Goal: Task Accomplishment & Management: Use online tool/utility

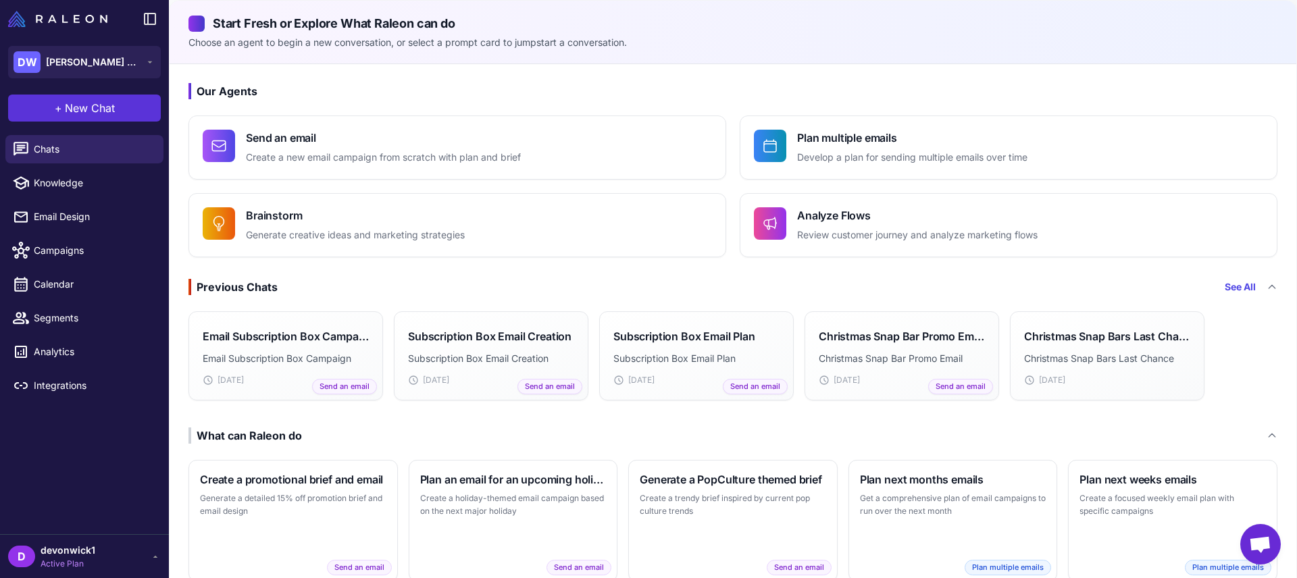
click at [111, 101] on span "New Chat" at bounding box center [90, 108] width 50 height 16
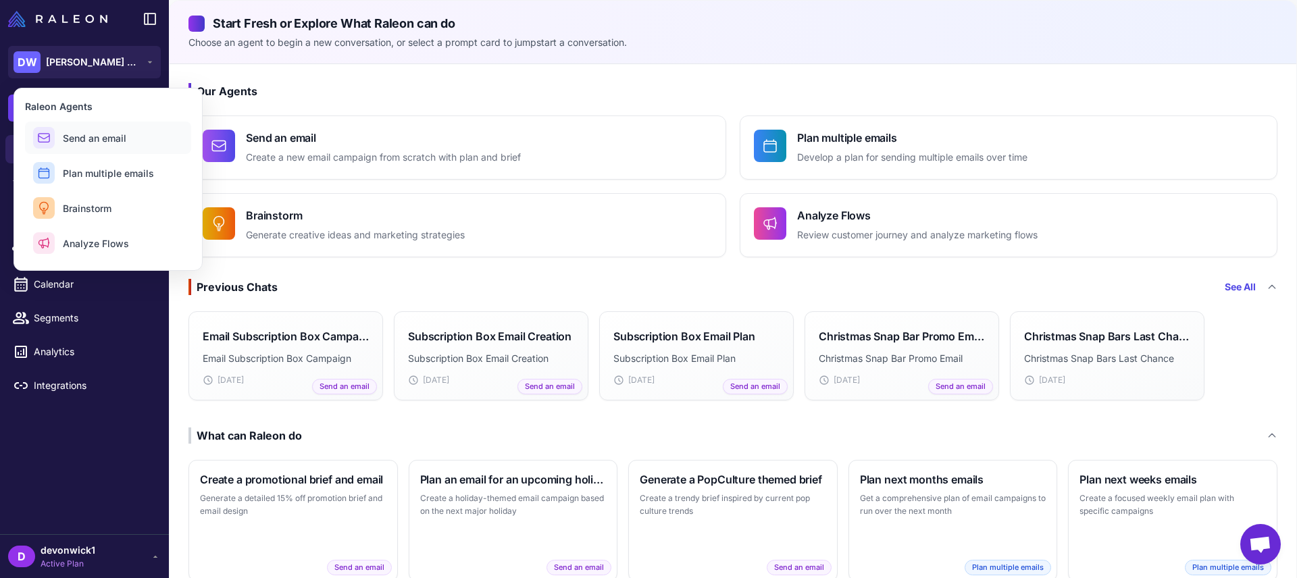
click at [111, 143] on span "Send an email" at bounding box center [95, 138] width 64 height 14
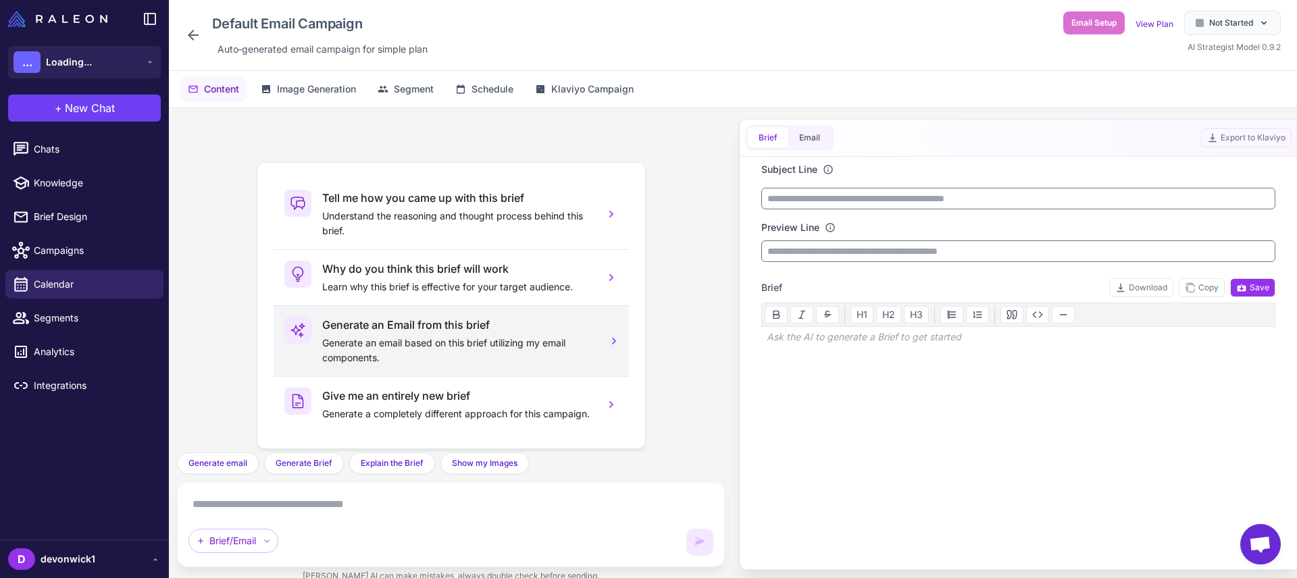
scroll to position [13, 0]
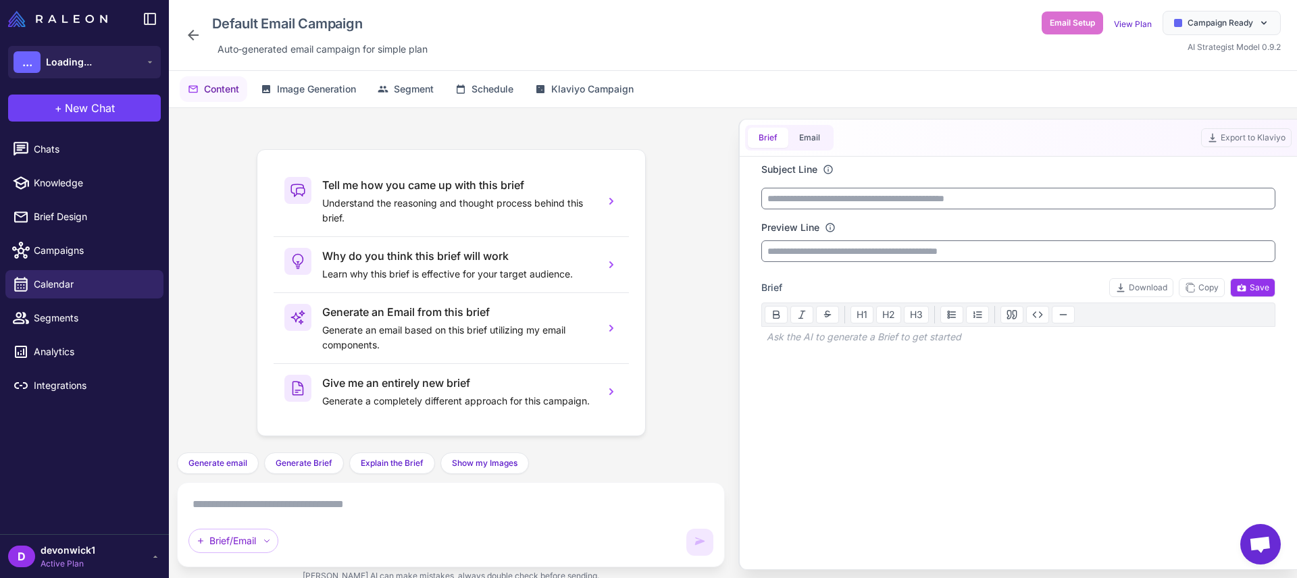
click at [435, 514] on textarea at bounding box center [451, 505] width 525 height 22
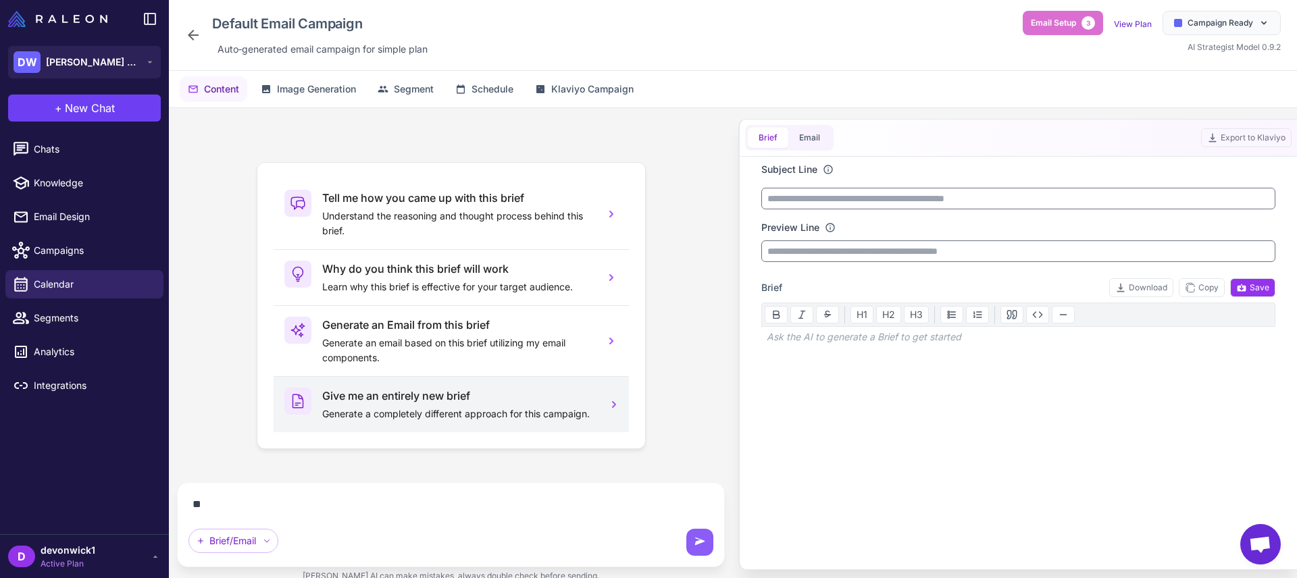
scroll to position [0, 0]
type textarea "**********"
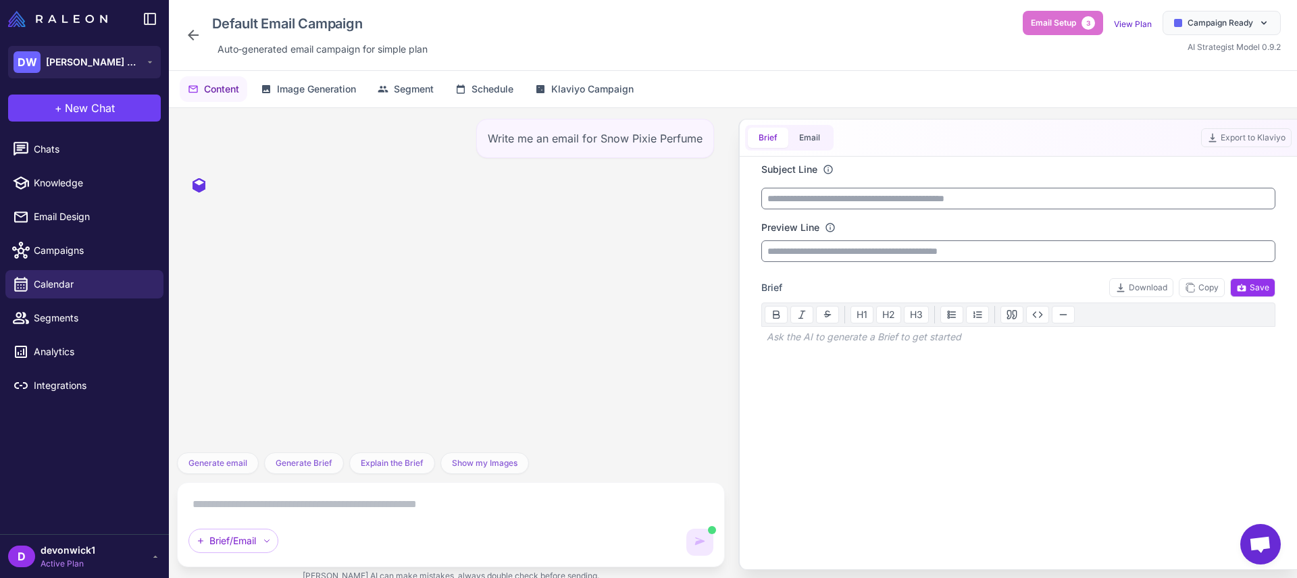
click at [399, 206] on div at bounding box center [451, 193] width 526 height 49
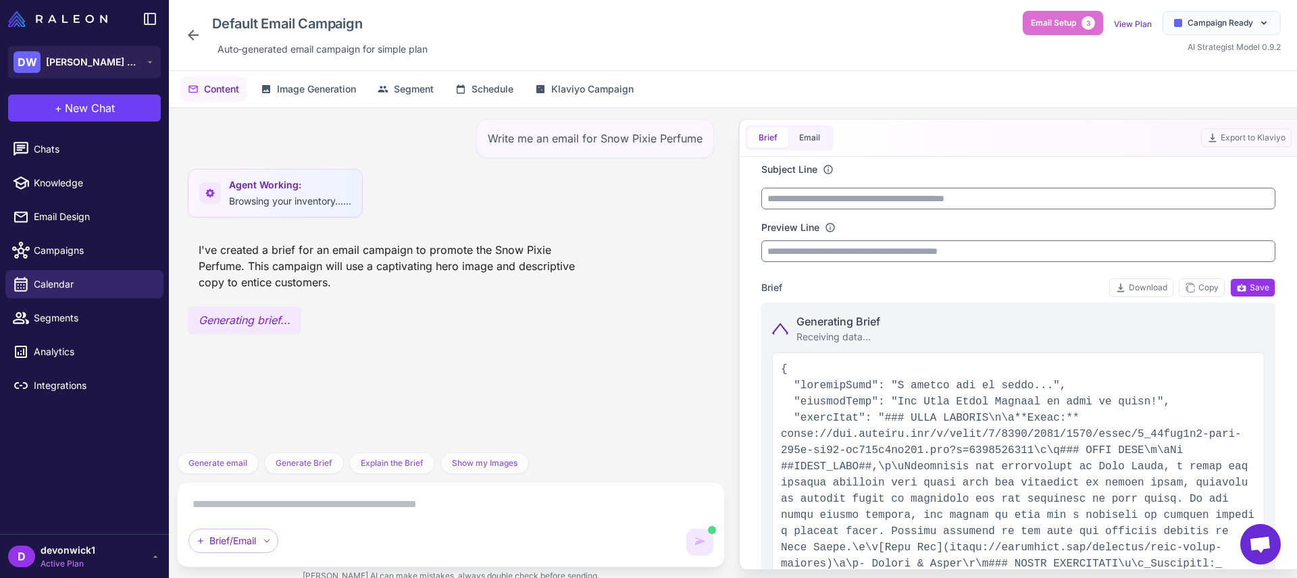
type input "**********"
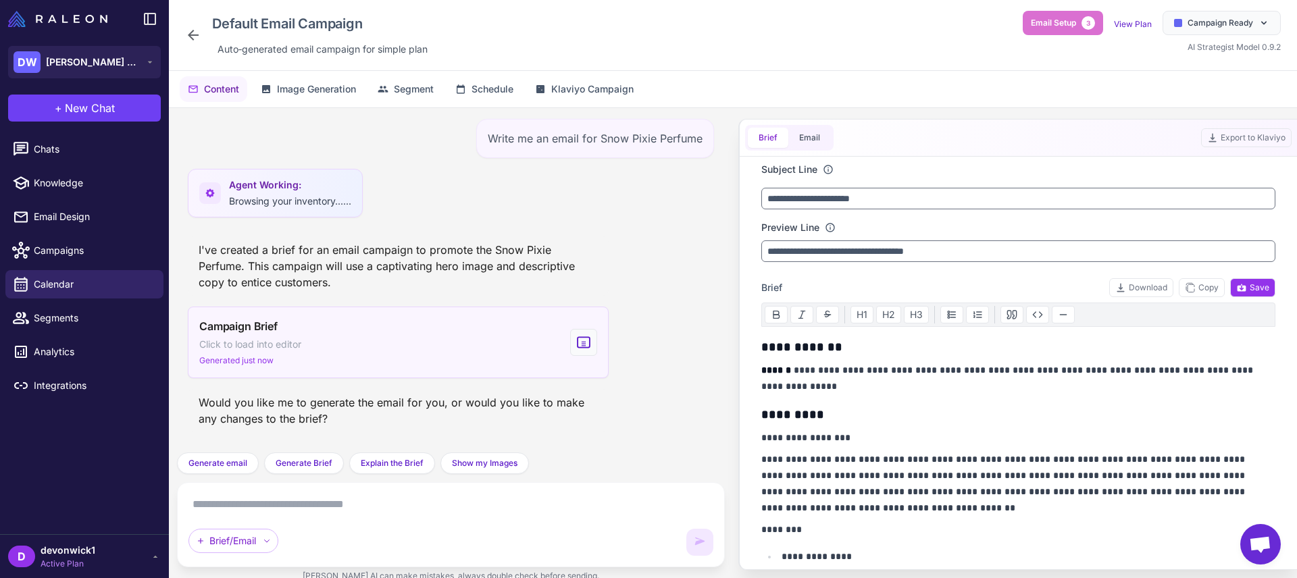
click at [269, 360] on span "Generated just now" at bounding box center [236, 361] width 74 height 12
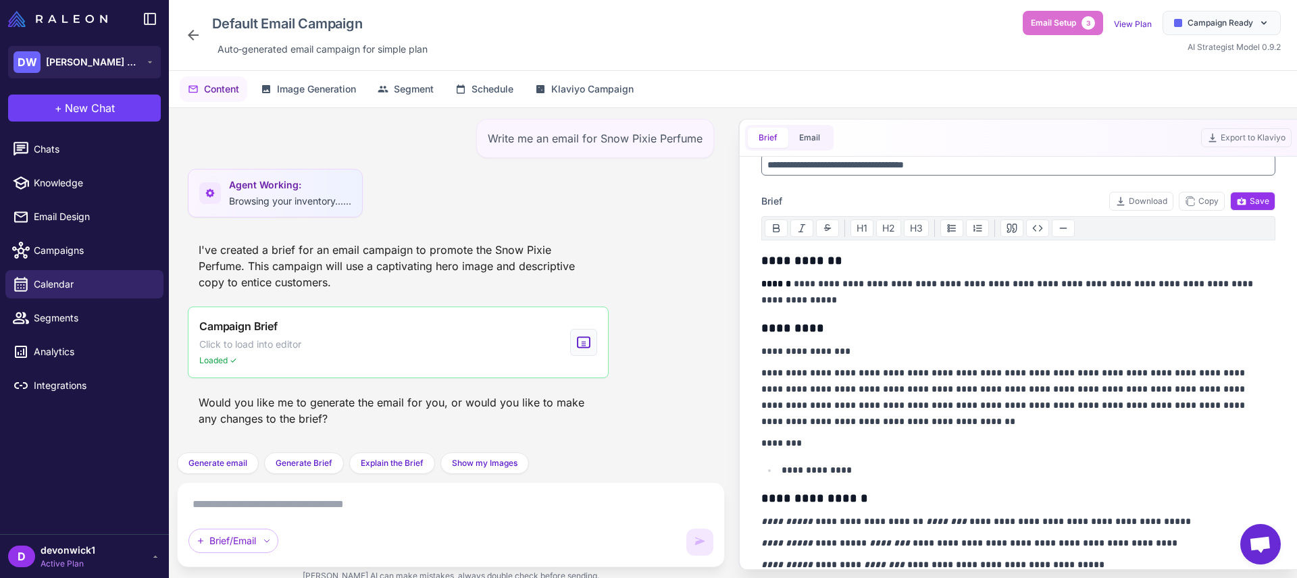
scroll to position [117, 0]
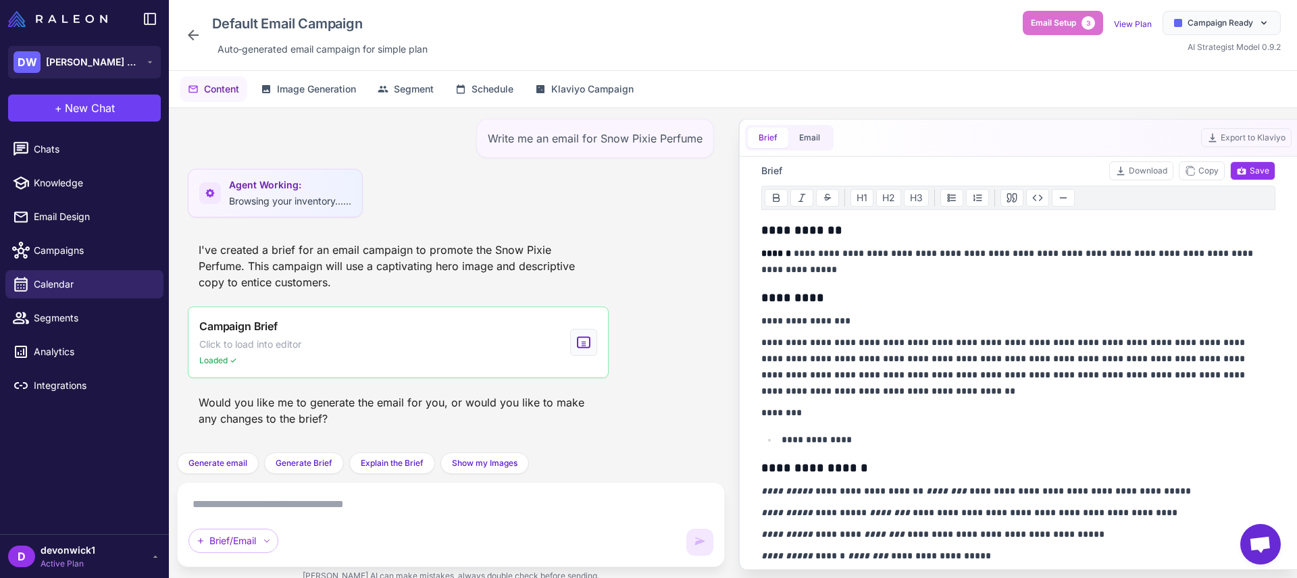
click at [923, 379] on p "**********" at bounding box center [1015, 366] width 507 height 65
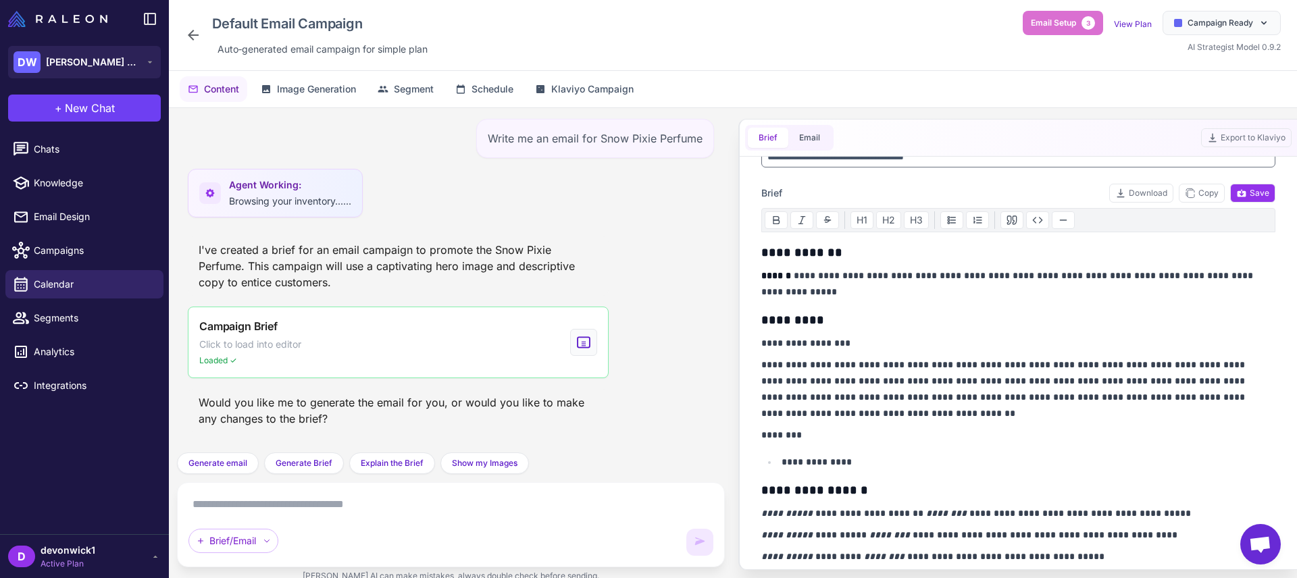
scroll to position [0, 0]
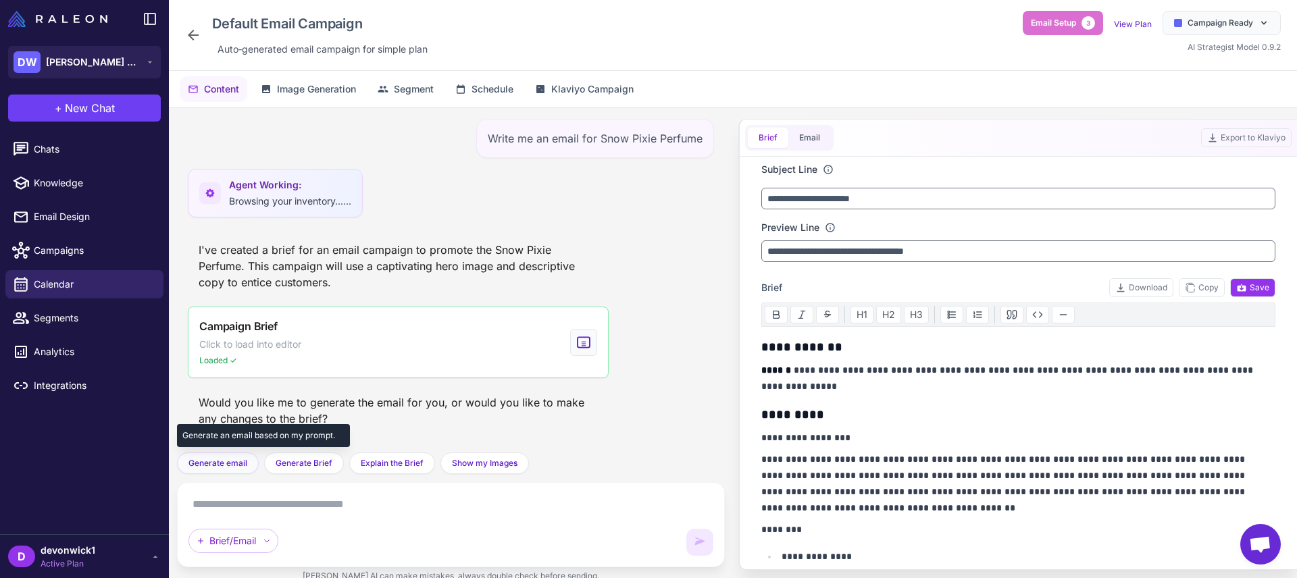
click at [222, 467] on span "Generate email" at bounding box center [218, 463] width 59 height 12
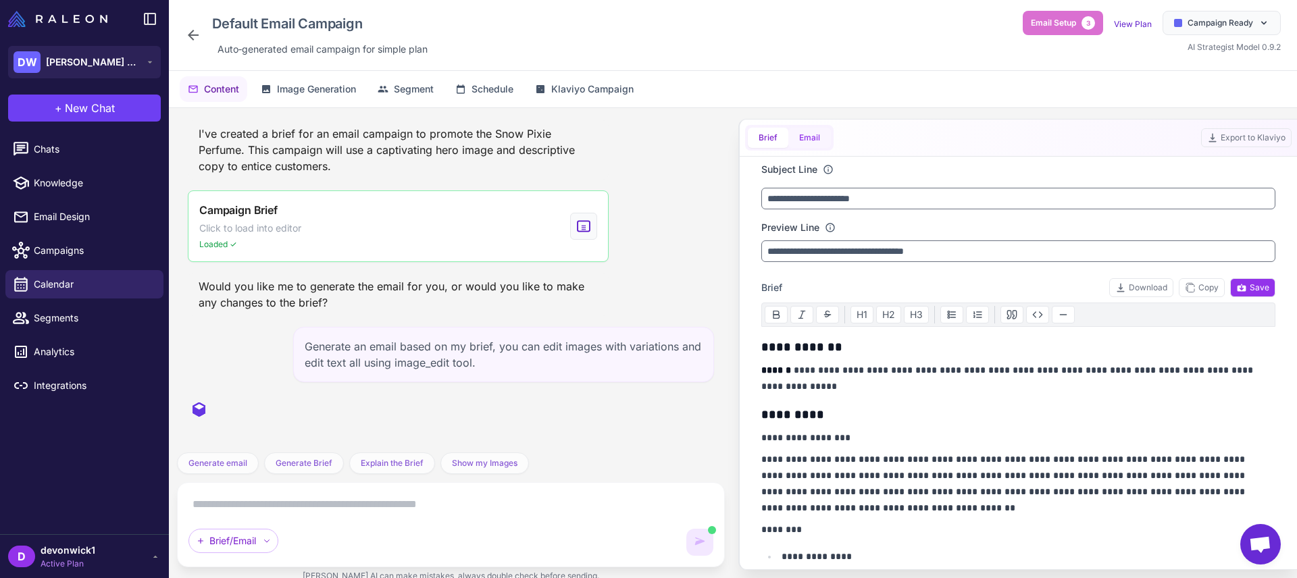
click at [812, 143] on button "Email" at bounding box center [810, 138] width 43 height 20
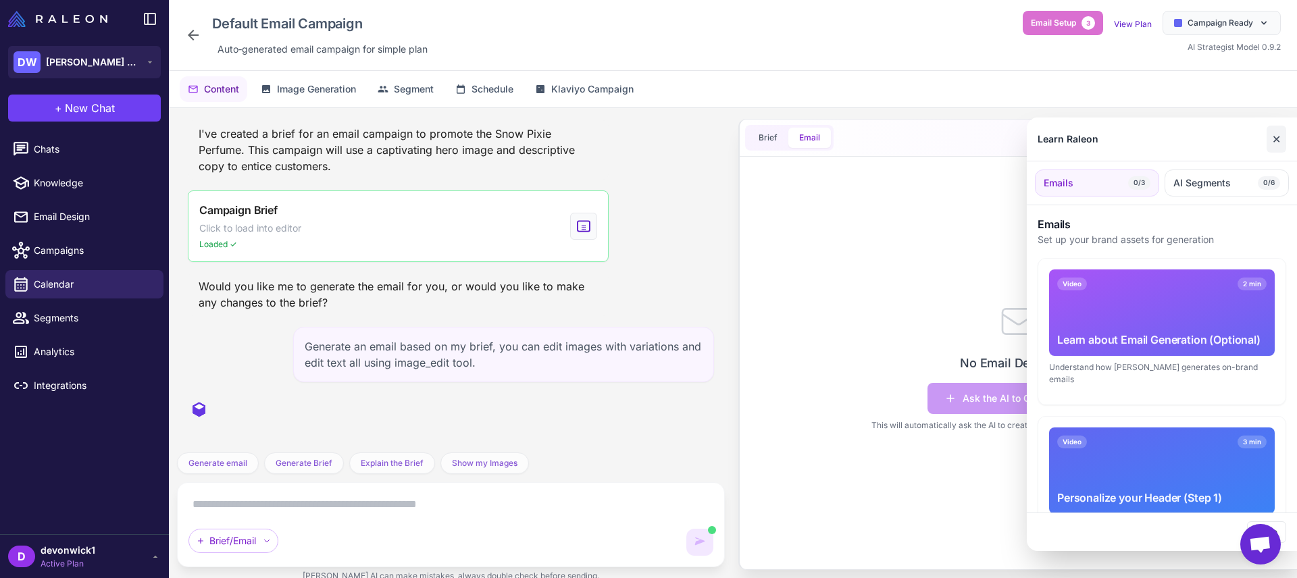
click at [1273, 143] on button "✕" at bounding box center [1277, 139] width 20 height 27
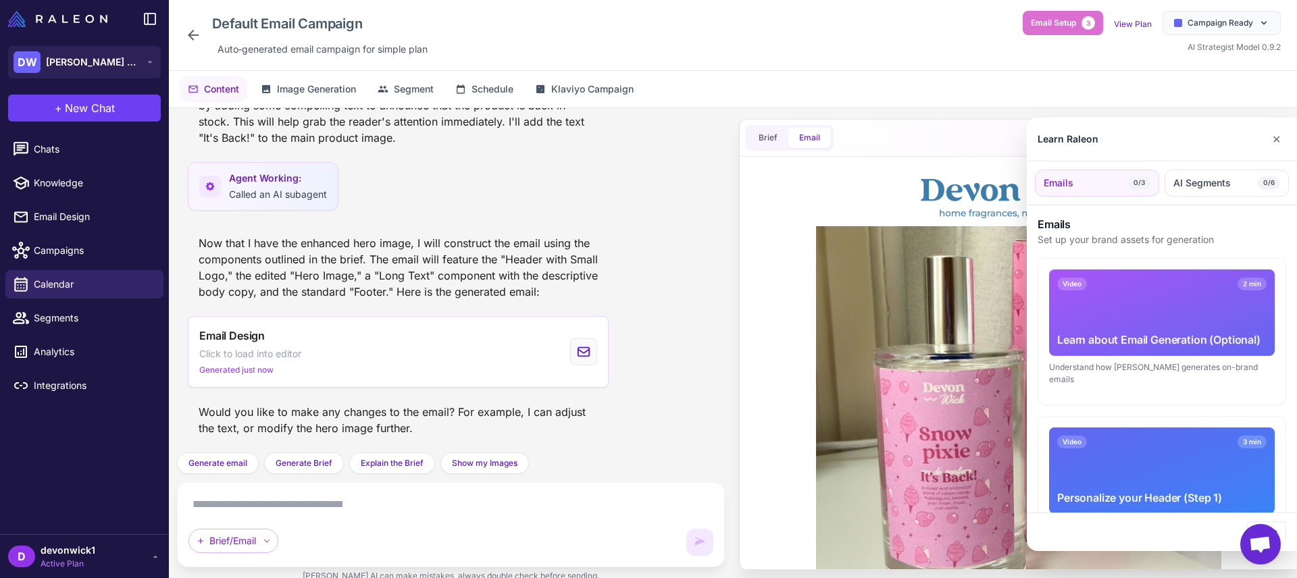
scroll to position [0, 0]
click at [1283, 140] on button "✕" at bounding box center [1277, 139] width 20 height 27
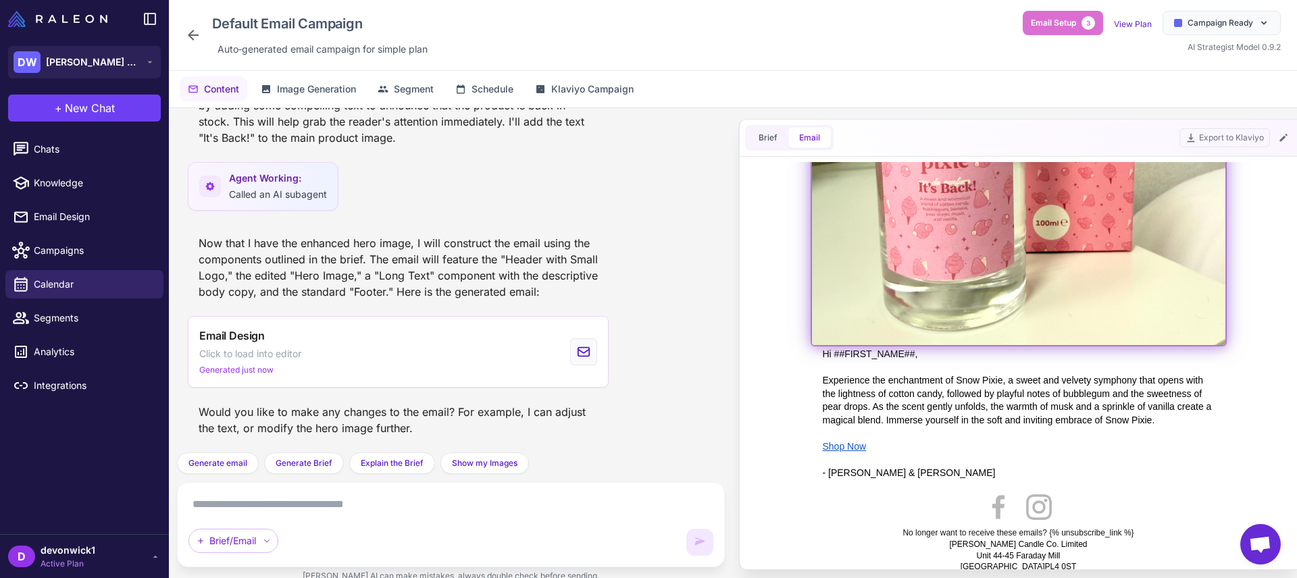
scroll to position [294, 0]
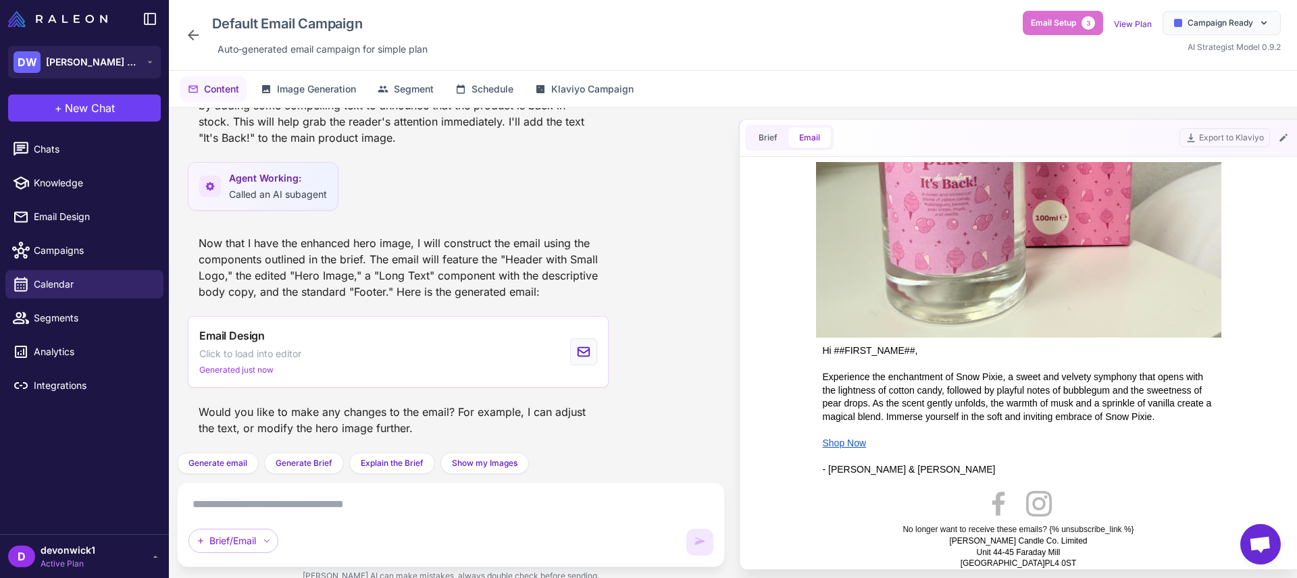
click at [898, 353] on div "Hi ##FIRST_NAME##, Experience the enchantment of Snow Pixie, a sweet and velvet…" at bounding box center [1019, 411] width 392 height 132
click at [495, 522] on div "Brief/Email" at bounding box center [451, 525] width 525 height 62
click at [499, 514] on textarea at bounding box center [451, 505] width 525 height 22
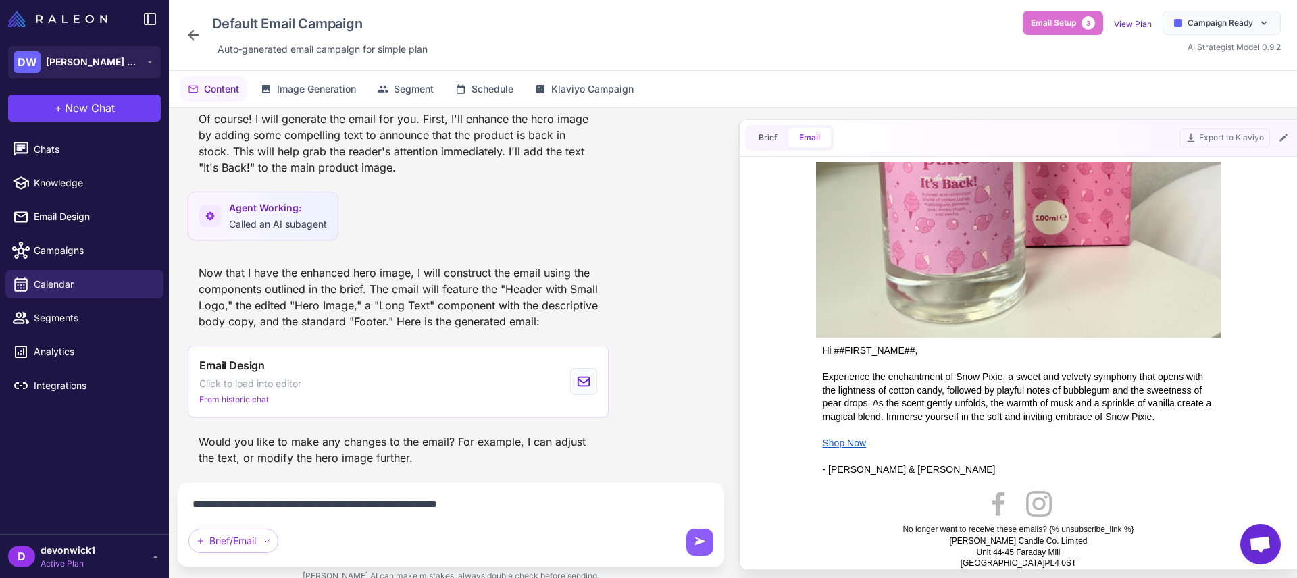
type textarea "**********"
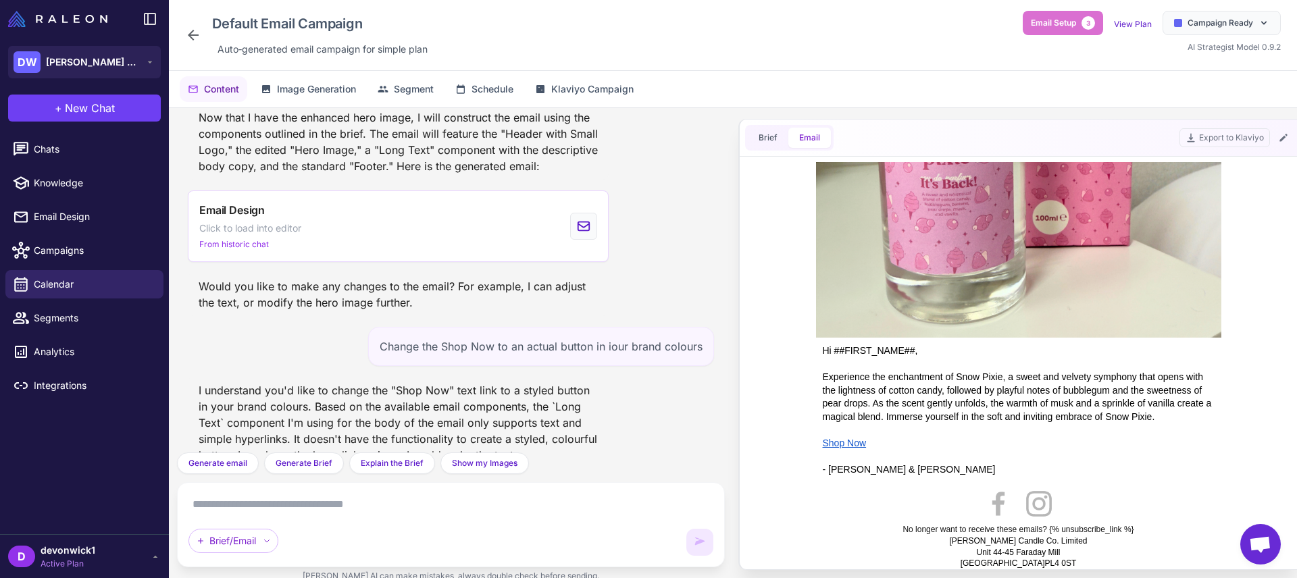
scroll to position [668, 0]
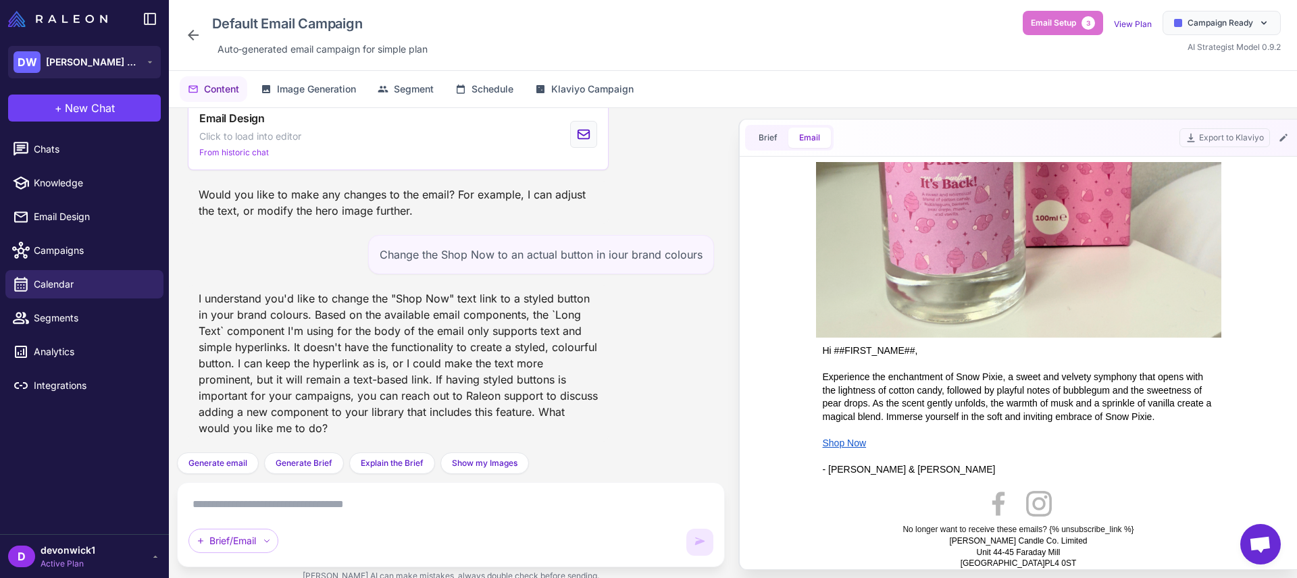
click at [299, 329] on div "I understand you'd like to change the "Shop Now" text link to a styled button i…" at bounding box center [398, 363] width 421 height 157
click at [341, 507] on textarea at bounding box center [451, 505] width 525 height 22
click at [918, 401] on div "Hi ##FIRST_NAME##, Experience the enchantment of Snow Pixie, a sweet and velvet…" at bounding box center [1019, 411] width 392 height 132
click at [395, 358] on div "I understand you'd like to change the "Shop Now" text link to a styled button i…" at bounding box center [398, 363] width 421 height 157
click at [395, 519] on div "Brief/Email" at bounding box center [451, 525] width 525 height 62
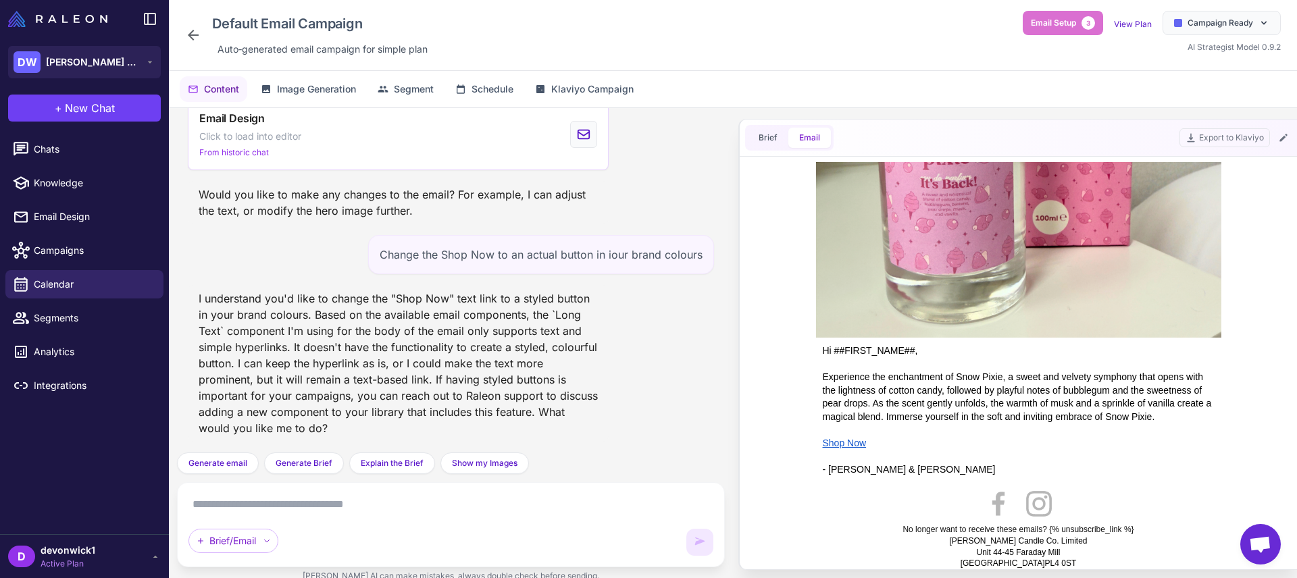
click at [539, 316] on div "I understand you'd like to change the "Shop Now" text link to a styled button i…" at bounding box center [398, 363] width 421 height 157
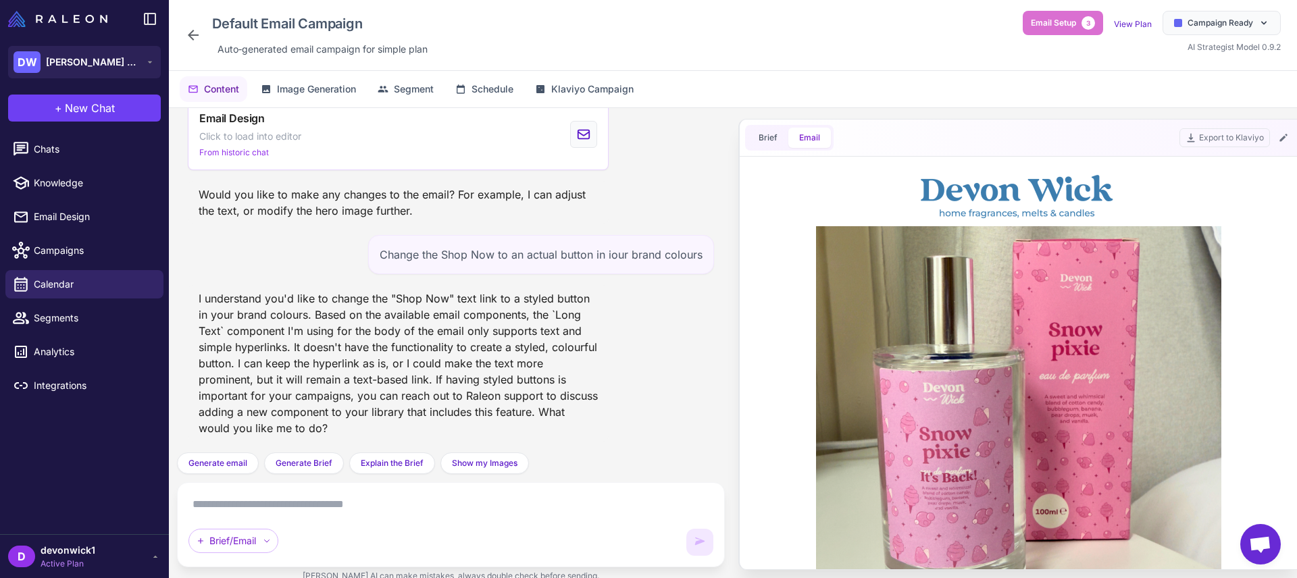
scroll to position [294, 0]
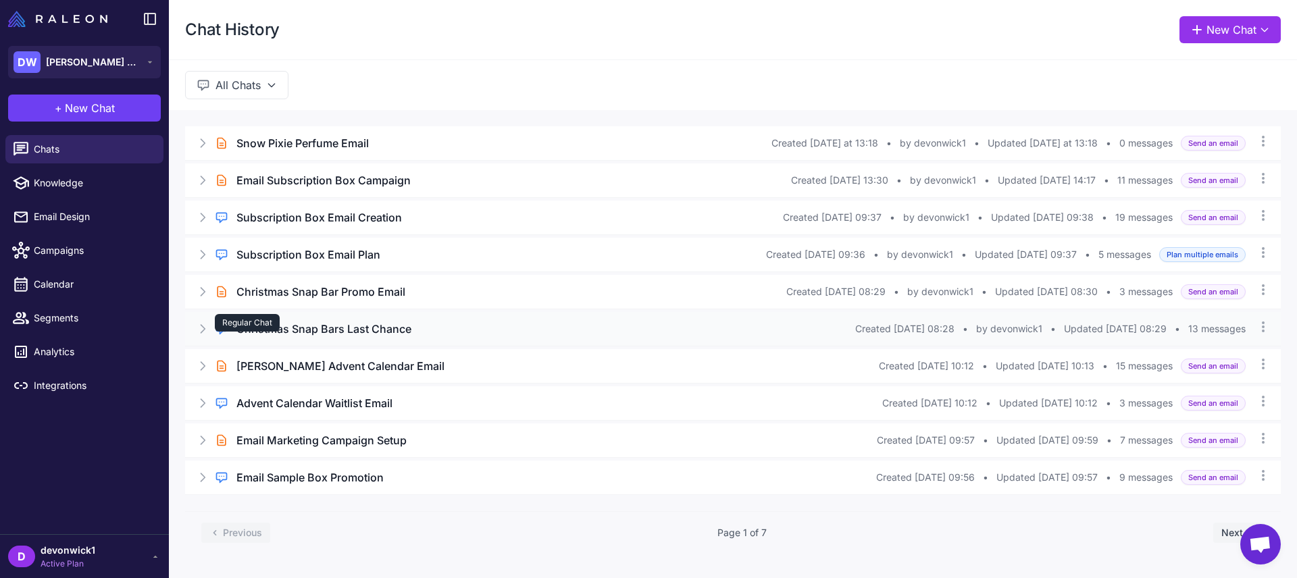
click at [239, 332] on div "Regular Chat" at bounding box center [247, 323] width 65 height 18
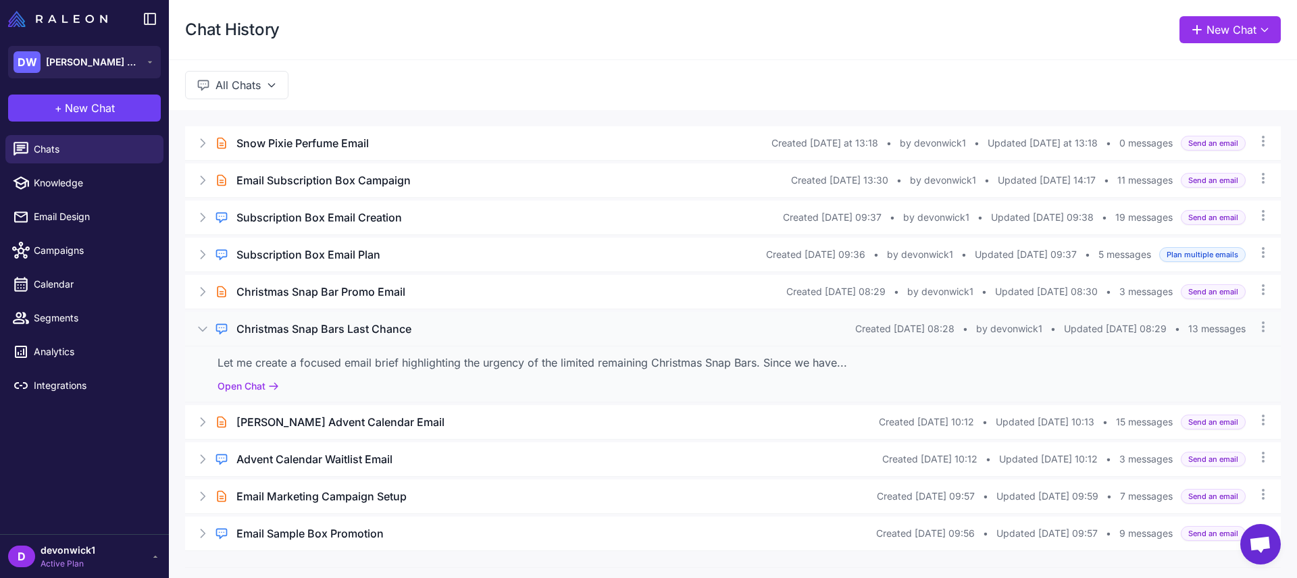
click at [1242, 324] on div "Regular Chat Christmas Snap Bars Last Chance Created [DATE] 08:28 • by devonwic…" at bounding box center [733, 329] width 1096 height 34
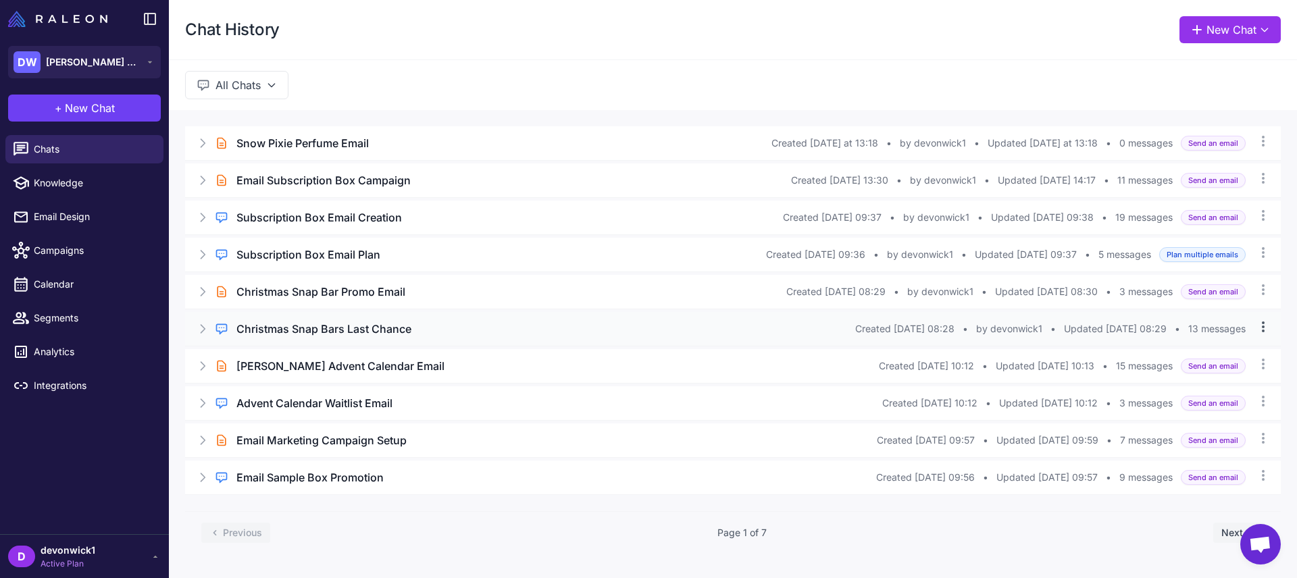
click at [1258, 332] on icon at bounding box center [1264, 327] width 14 height 14
click at [1064, 324] on span "Updated [DATE] 08:29" at bounding box center [1115, 329] width 103 height 15
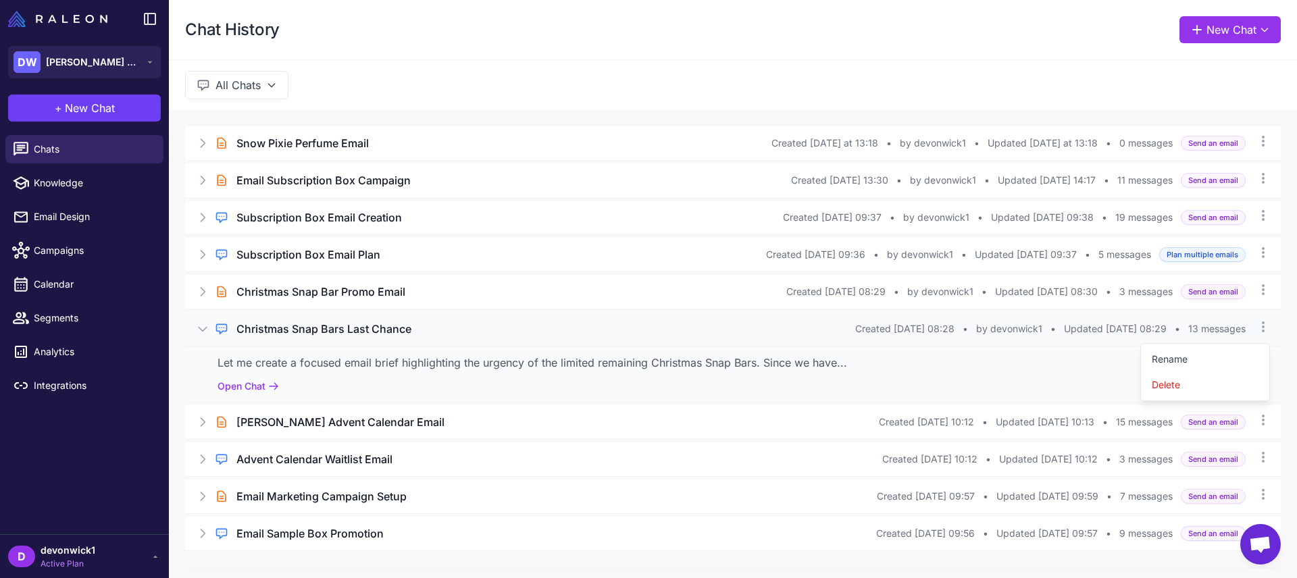
click at [1136, 326] on span "Updated [DATE] 08:29" at bounding box center [1115, 329] width 103 height 15
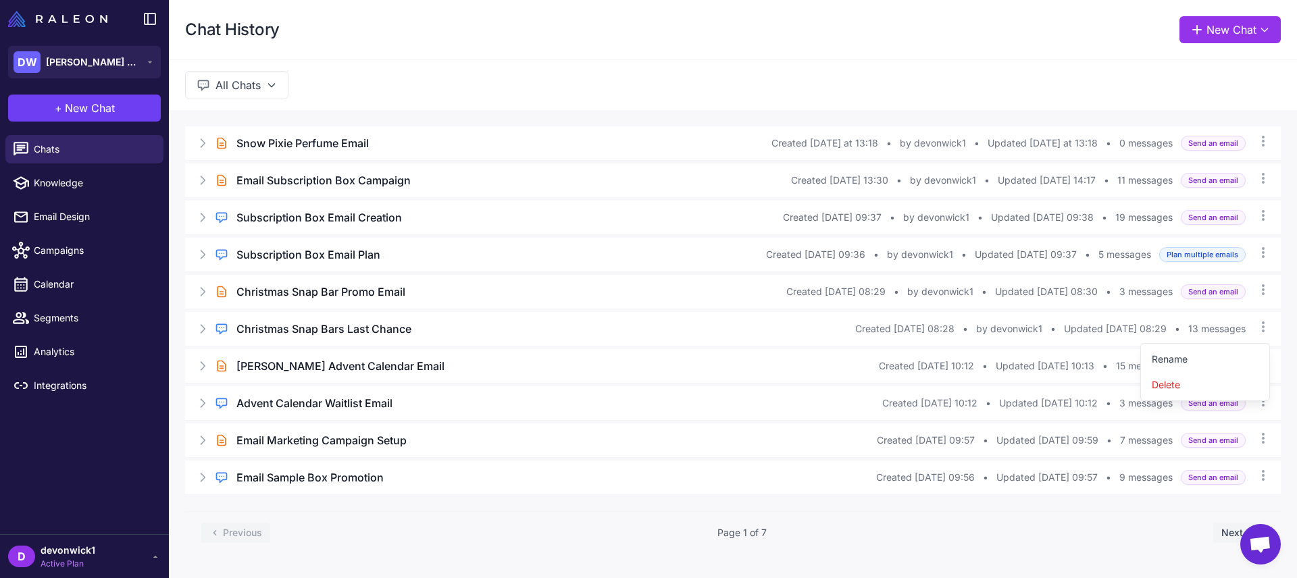
click at [181, 342] on div "Brief Chat Snow Pixie Perfume Email Created Today at 13:18 • by devonwick1 • Up…" at bounding box center [733, 340] width 1128 height 460
click at [207, 329] on icon at bounding box center [203, 329] width 14 height 14
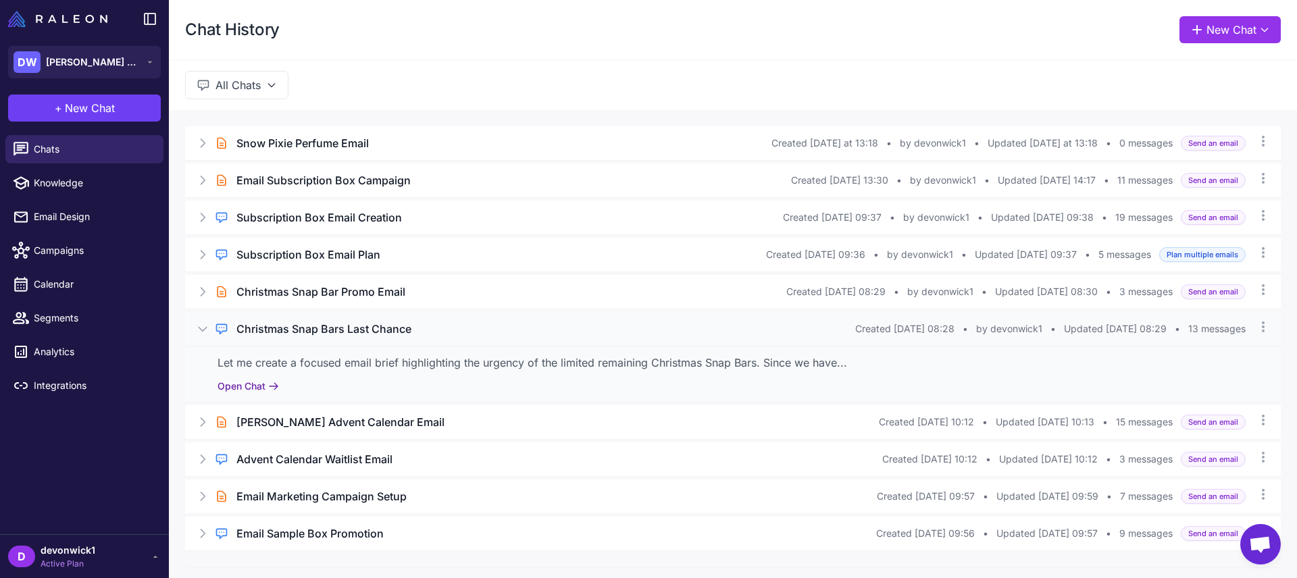
click at [268, 394] on button "Open Chat" at bounding box center [248, 386] width 61 height 15
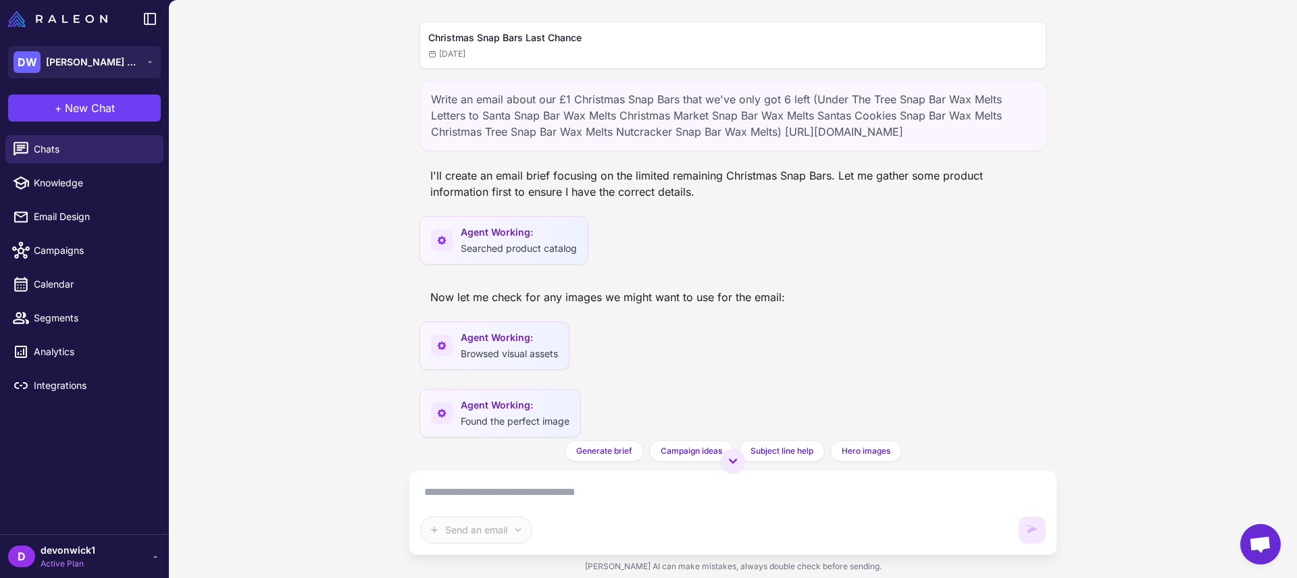
click at [482, 114] on div "Write an email about our £1 Christmas Snap Bars that we've only got 6 left (Und…" at bounding box center [733, 116] width 627 height 72
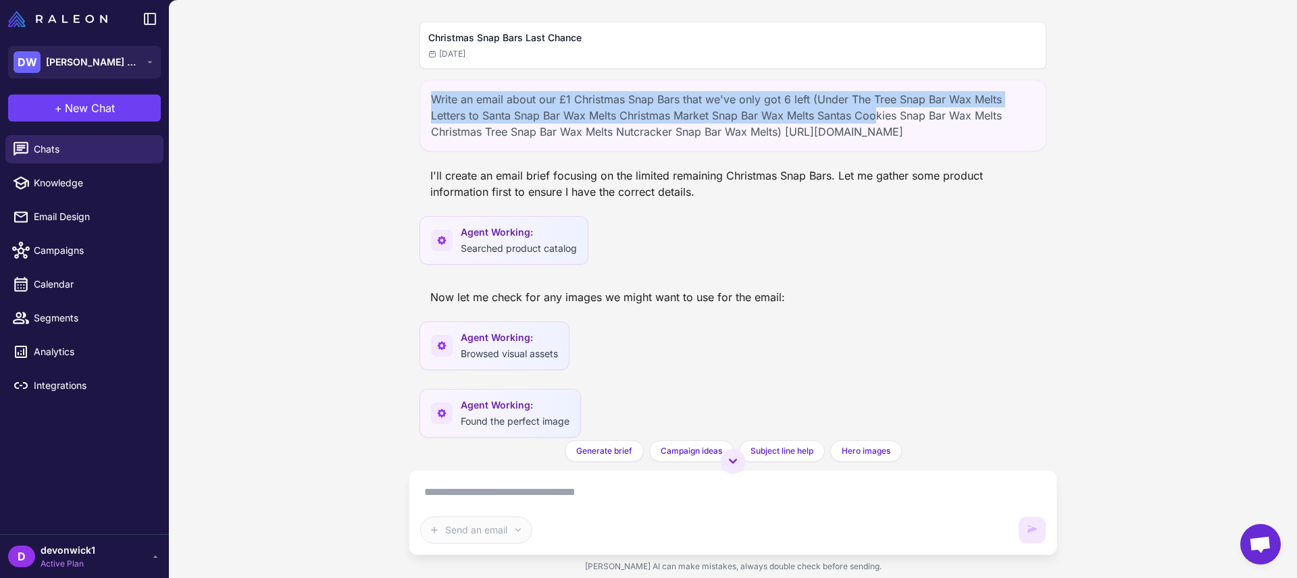
drag, startPoint x: 431, startPoint y: 94, endPoint x: 972, endPoint y: 134, distance: 542.1
click at [879, 122] on div "Write an email about our £1 Christmas Snap Bars that we've only got 6 left (Und…" at bounding box center [733, 116] width 627 height 72
click at [998, 134] on div "Write an email about our £1 Christmas Snap Bars that we've only got 6 left (Und…" at bounding box center [733, 116] width 627 height 72
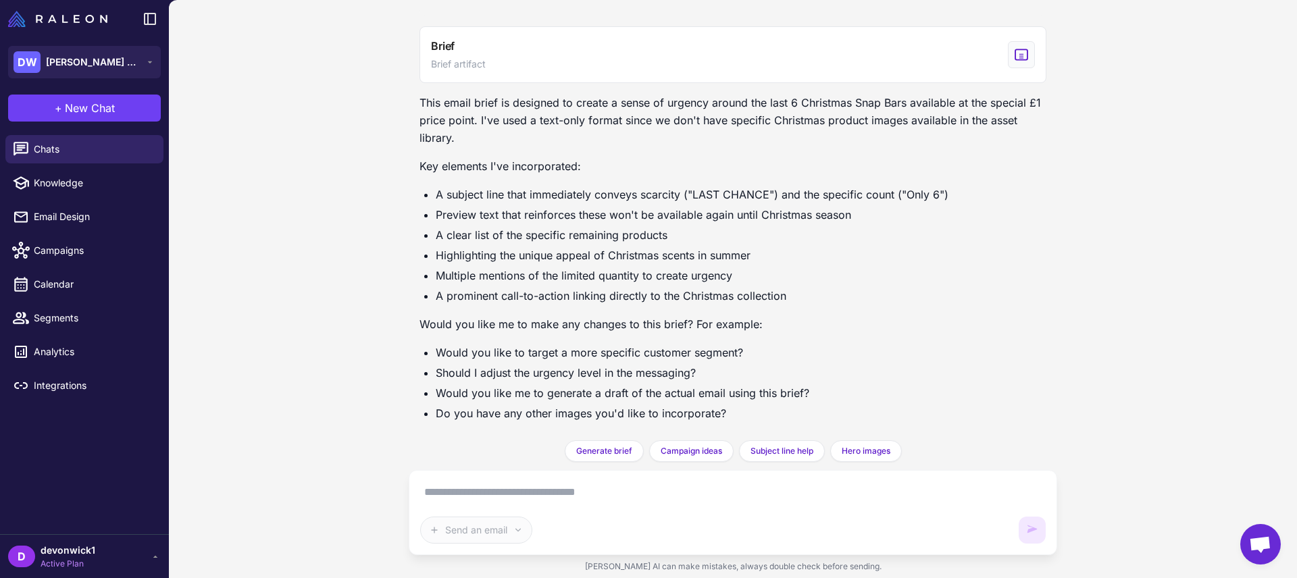
scroll to position [822, 0]
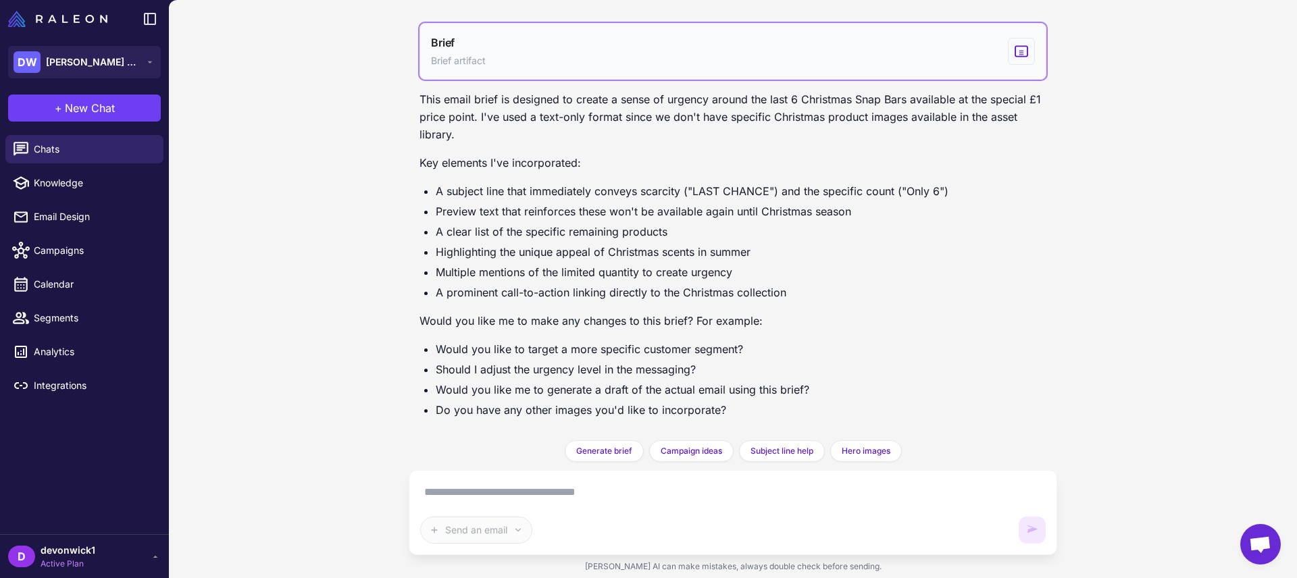
click at [1025, 58] on div "View generated Brief" at bounding box center [1021, 51] width 27 height 27
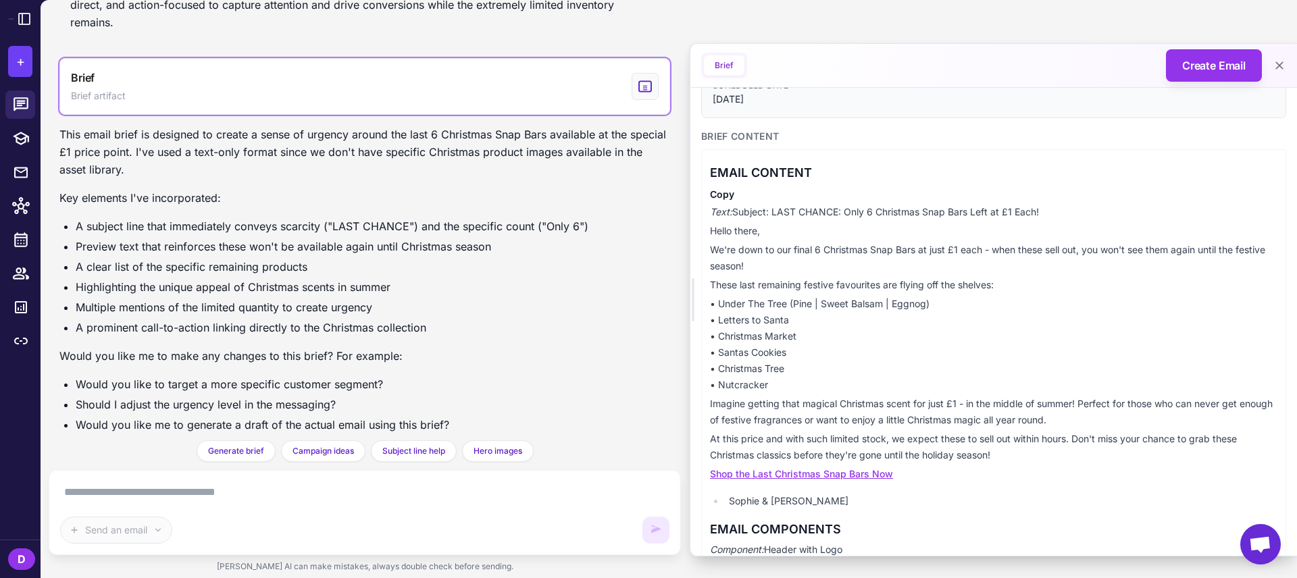
scroll to position [154, 0]
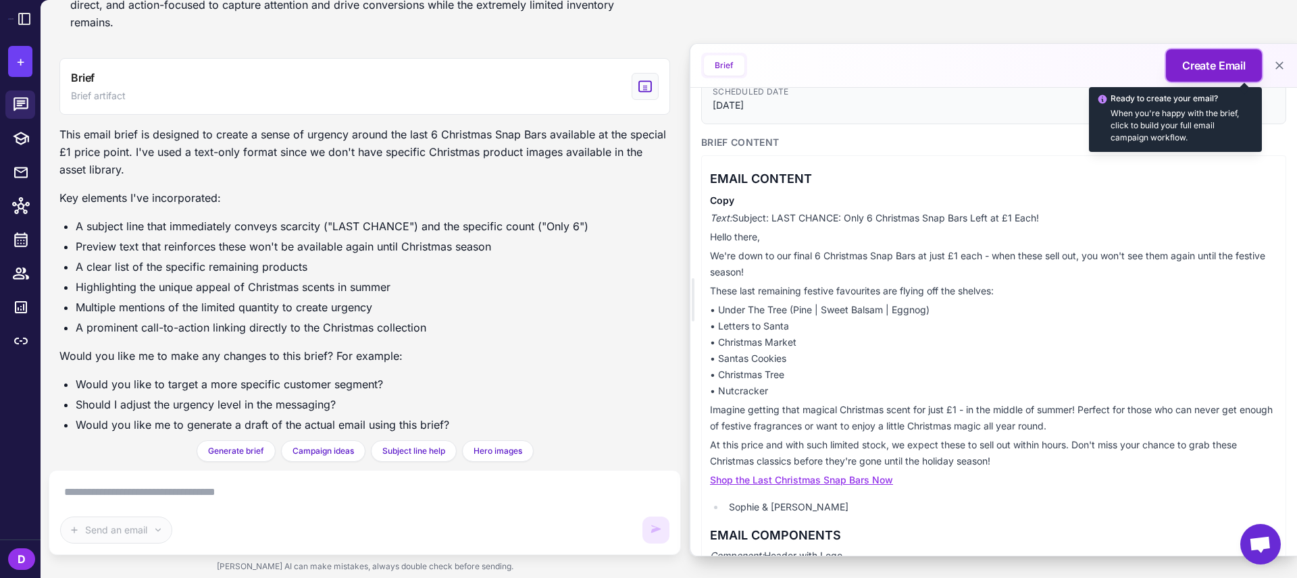
click at [1191, 63] on span "Create Email" at bounding box center [1214, 65] width 64 height 16
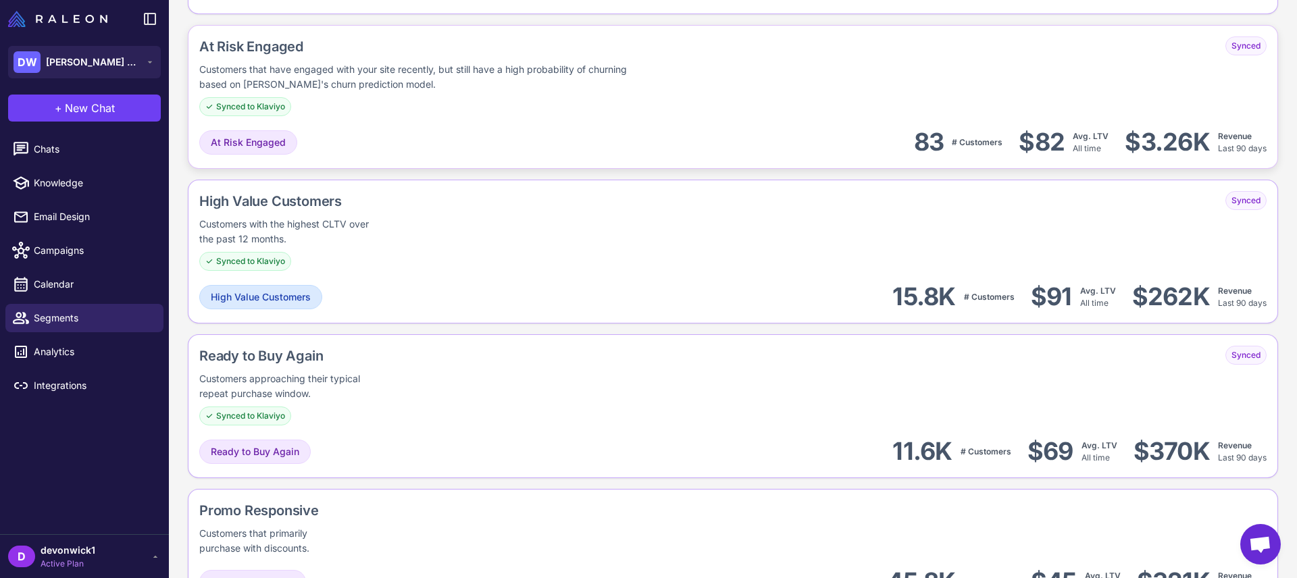
scroll to position [953, 0]
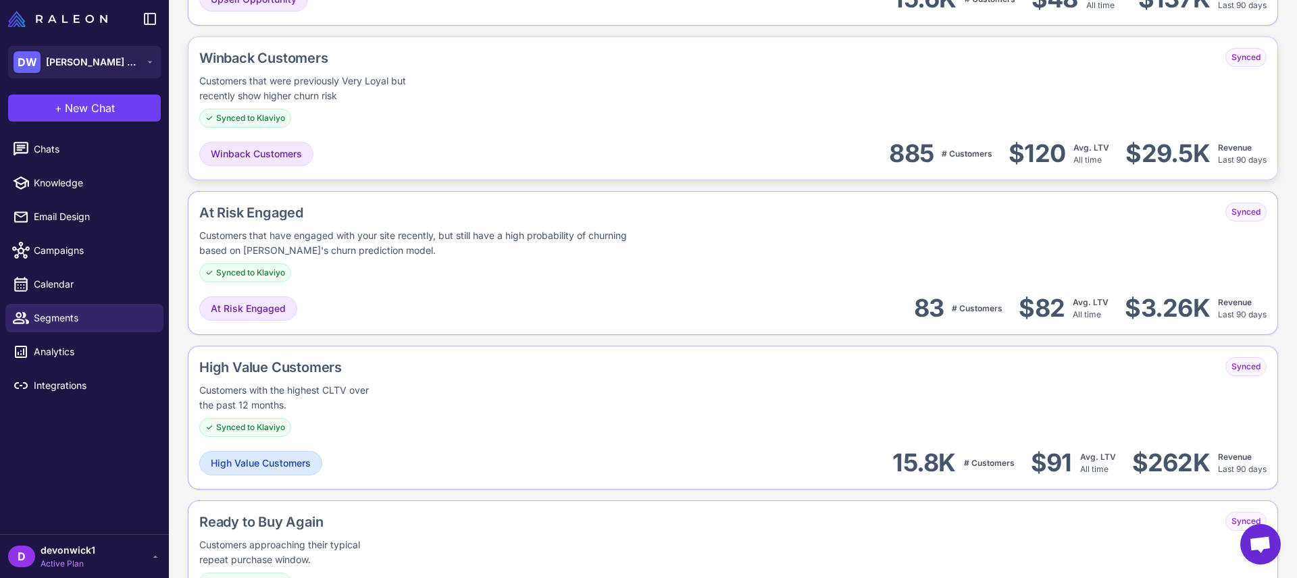
click at [376, 107] on div "Winback Customers Customers that were previously Very Loyal but recently show h…" at bounding box center [372, 88] width 347 height 80
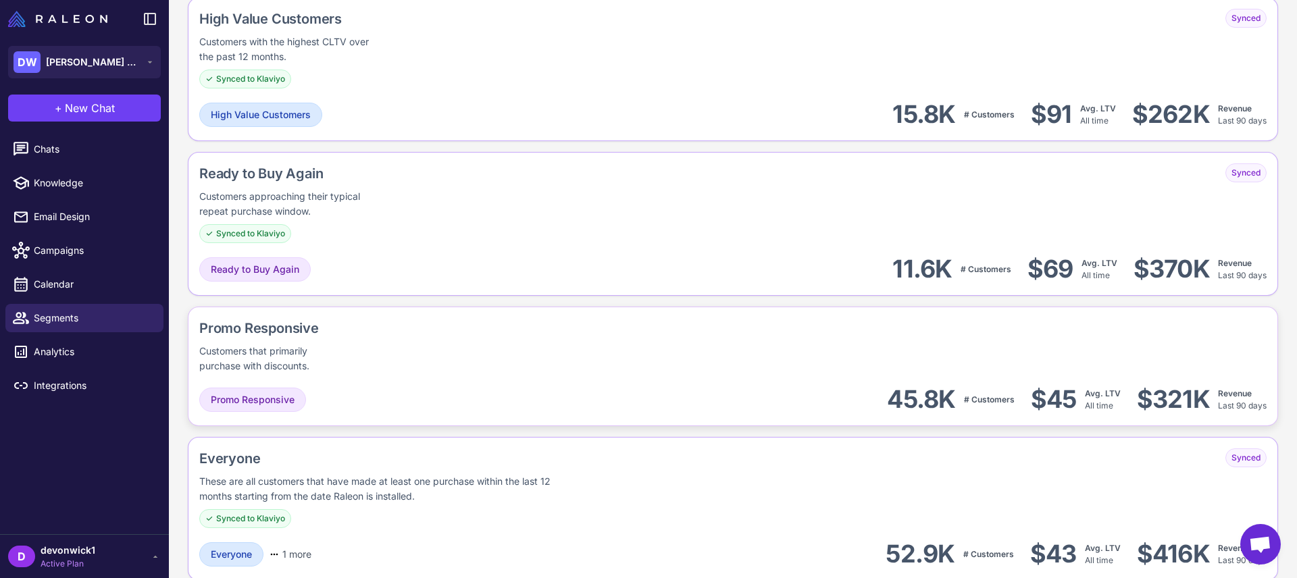
scroll to position [912, 0]
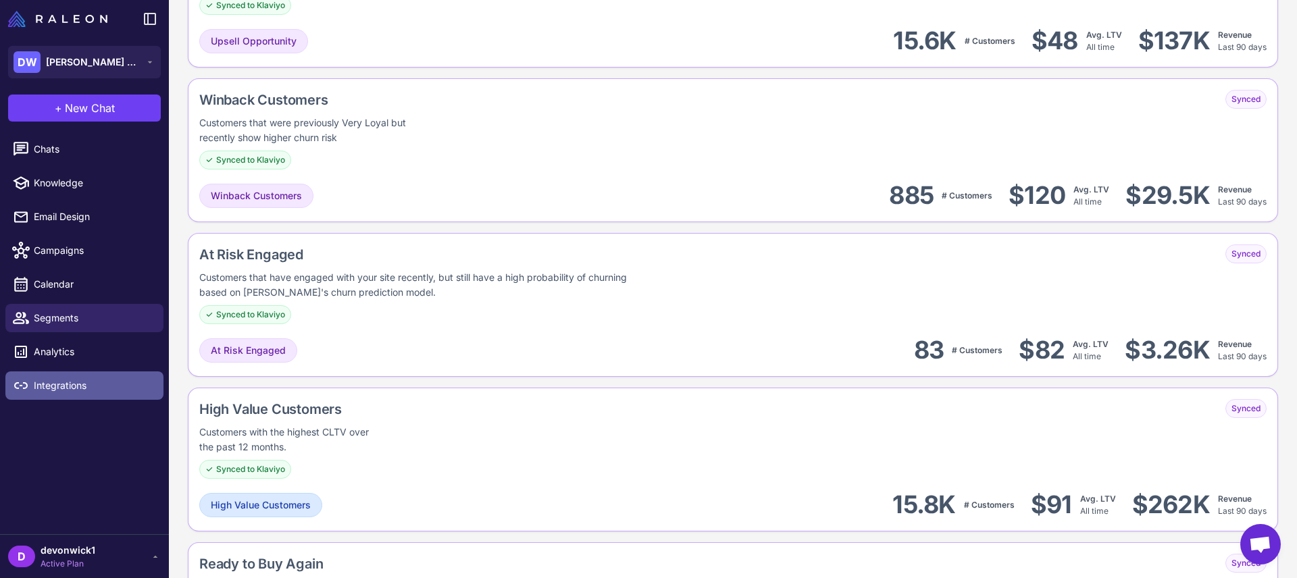
click at [84, 382] on span "Integrations" at bounding box center [93, 385] width 119 height 15
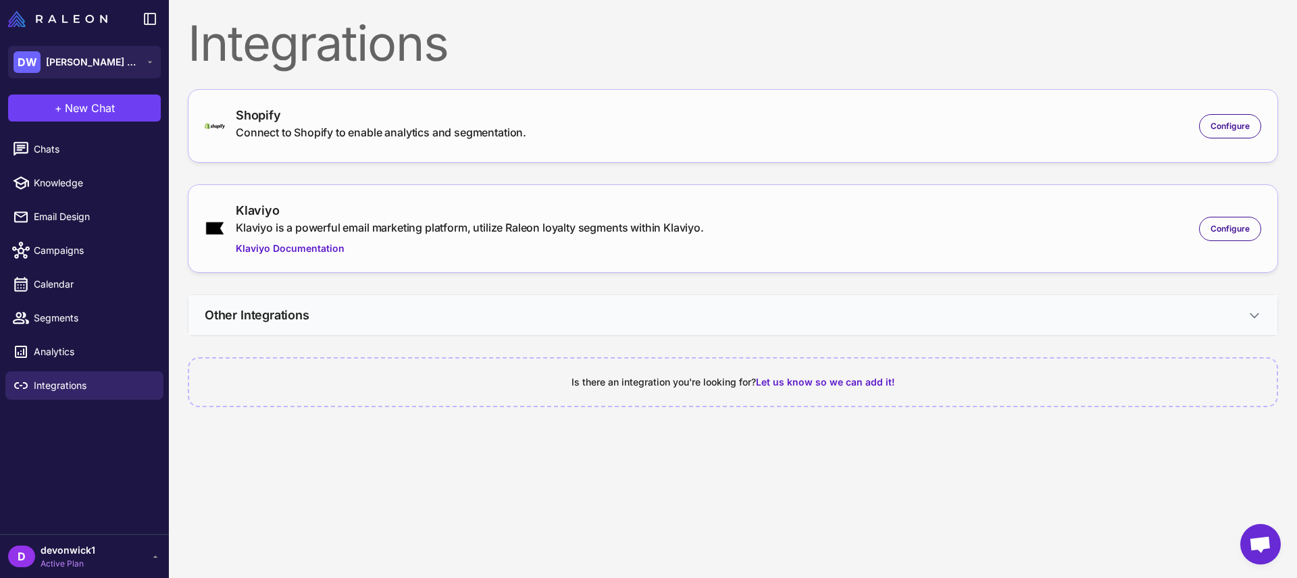
click at [507, 318] on button "Other Integrations" at bounding box center [733, 315] width 1089 height 40
